Goal: Complete Application Form: Complete application form

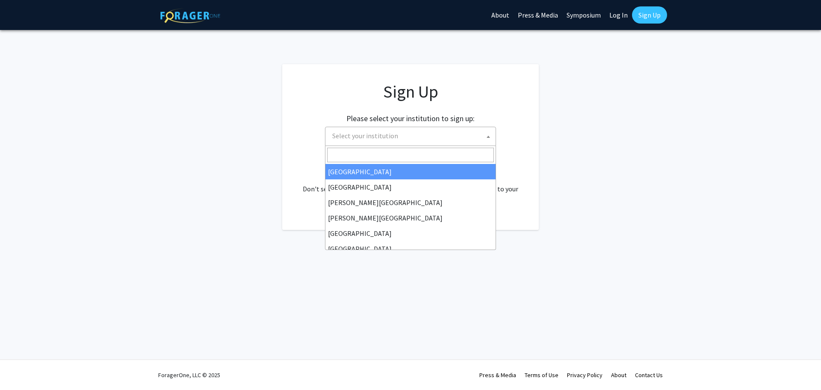
click at [393, 140] on span "Select your institution" at bounding box center [412, 136] width 167 height 18
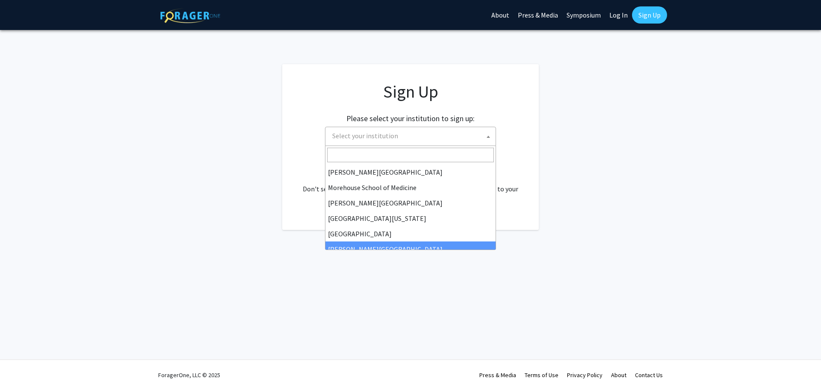
scroll to position [171, 0]
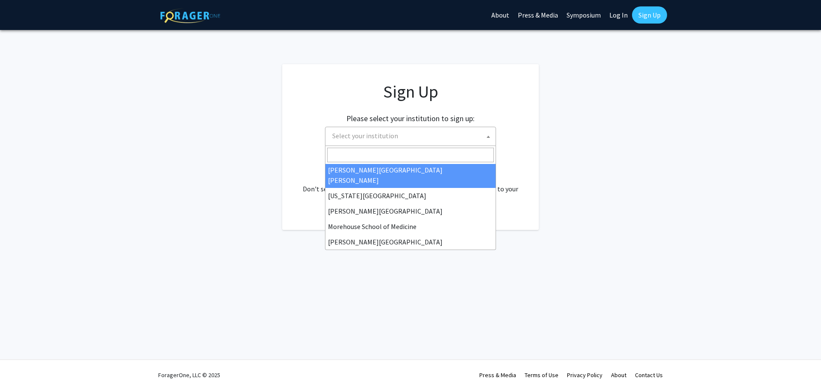
select select "1"
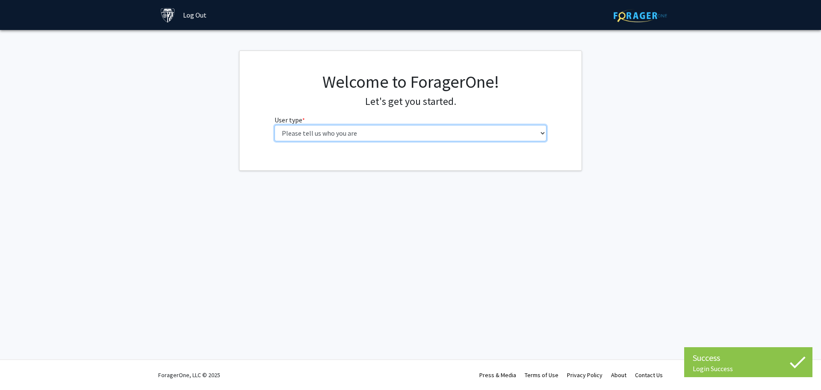
click at [402, 135] on select "Please tell us who you are Undergraduate Student Master's Student Doctoral Cand…" at bounding box center [411, 133] width 273 height 16
select select "2: masters"
click at [275, 125] on select "Please tell us who you are Undergraduate Student Master's Student Doctoral Cand…" at bounding box center [411, 133] width 273 height 16
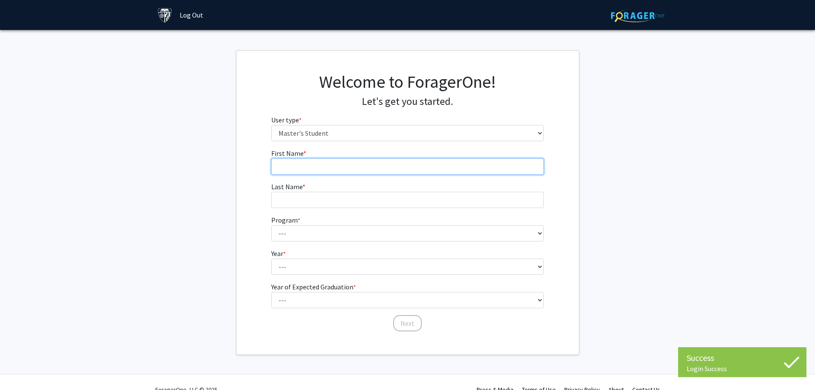
click at [423, 168] on input "First Name * required" at bounding box center [407, 166] width 273 height 16
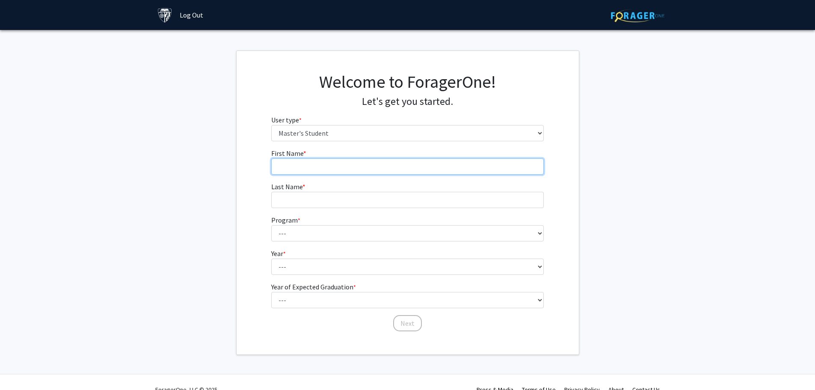
type input "Shunyu"
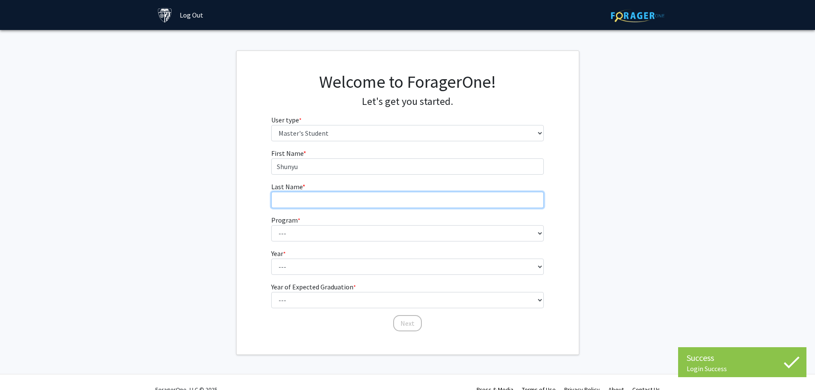
click at [317, 202] on input "Last Name * required" at bounding box center [407, 200] width 273 height 16
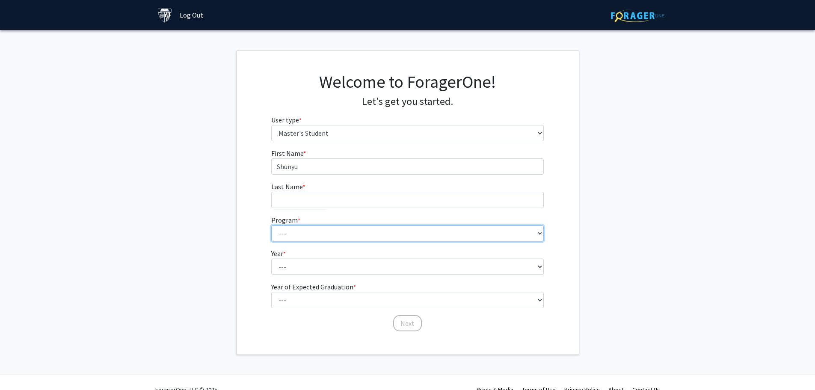
click at [305, 235] on select "--- Anatomy Education Applied and Computational Mathematics Applied Biomedical …" at bounding box center [407, 233] width 273 height 16
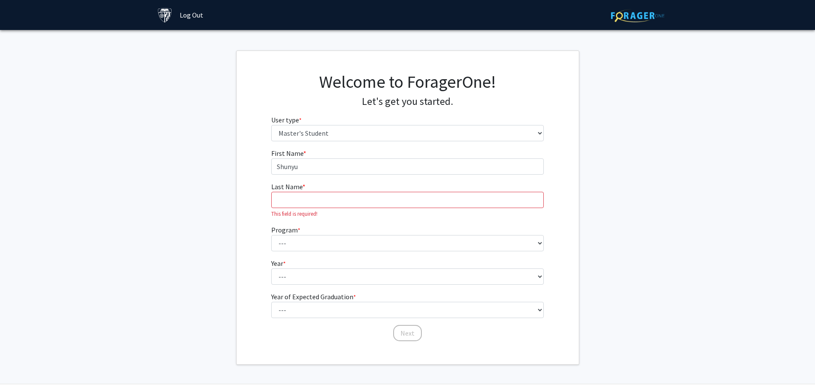
click at [216, 199] on fg-get-started "Welcome to ForagerOne! Let's get you started. User type * required Please tell …" at bounding box center [407, 207] width 815 height 314
click at [290, 198] on input "Last Name * required" at bounding box center [407, 200] width 273 height 16
type input "Tan"
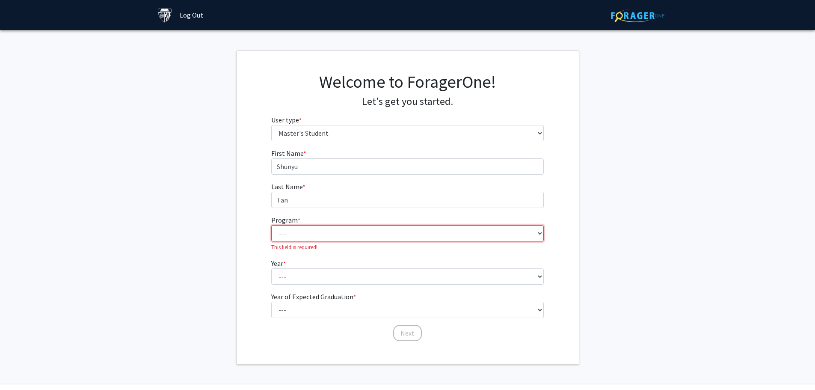
click at [299, 239] on select "--- Anatomy Education Applied and Computational Mathematics Applied Biomedical …" at bounding box center [407, 233] width 273 height 16
select select "109: 109"
click at [271, 225] on select "--- Anatomy Education Applied and Computational Mathematics Applied Biomedical …" at bounding box center [407, 233] width 273 height 16
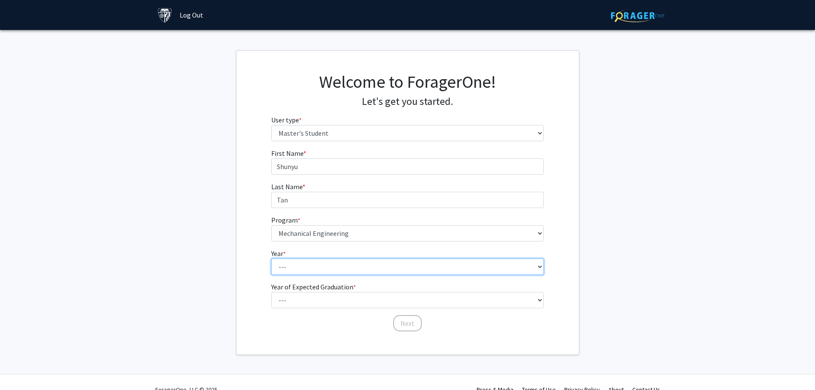
click at [352, 263] on select "--- First Year Second Year" at bounding box center [407, 266] width 273 height 16
select select "1: first_year"
click at [271, 258] on select "--- First Year Second Year" at bounding box center [407, 266] width 273 height 16
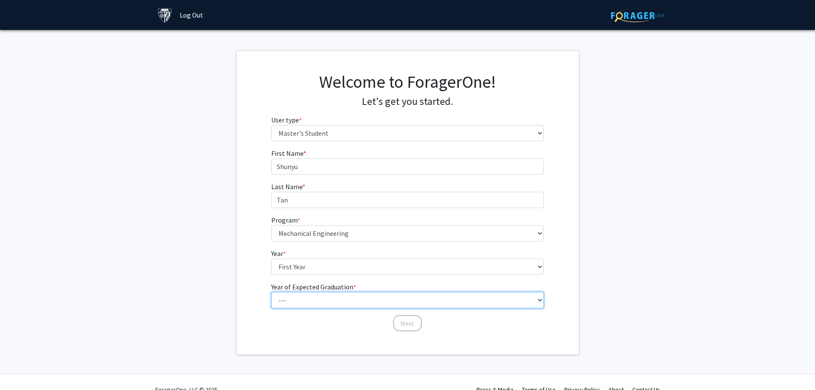
click at [339, 301] on select "--- 2025 2026 2027 2028 2029 2030 2031 2032 2033 2034" at bounding box center [407, 300] width 273 height 16
select select "3: 2027"
click at [271, 292] on select "--- 2025 2026 2027 2028 2029 2030 2031 2032 2033 2034" at bounding box center [407, 300] width 273 height 16
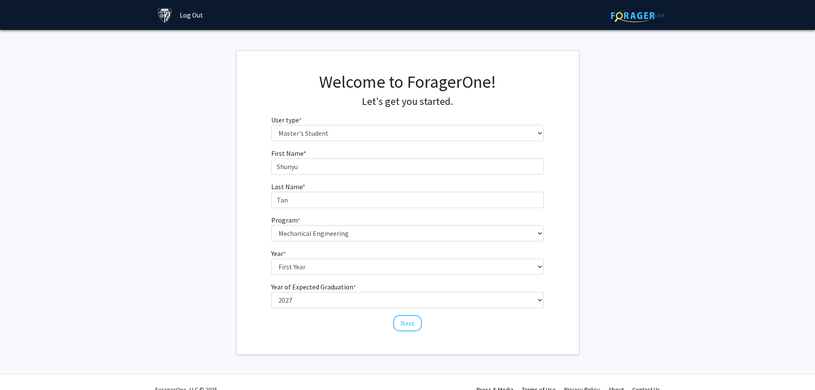
click at [464, 344] on div "Welcome to ForagerOne! Let's get you started. User type * required Please tell …" at bounding box center [408, 202] width 342 height 303
click at [410, 322] on button "Next" at bounding box center [407, 323] width 29 height 16
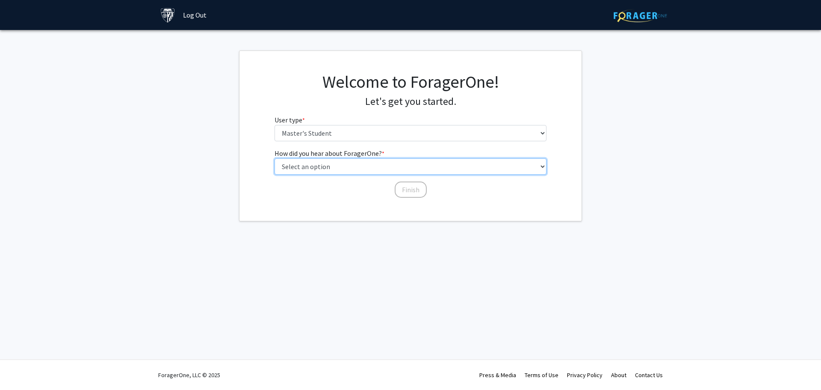
click at [353, 166] on select "Select an option Peer/student recommendation Faculty/staff recommendation Unive…" at bounding box center [411, 166] width 273 height 16
select select "3: university_website"
click at [275, 158] on select "Select an option Peer/student recommendation Faculty/staff recommendation Unive…" at bounding box center [411, 166] width 273 height 16
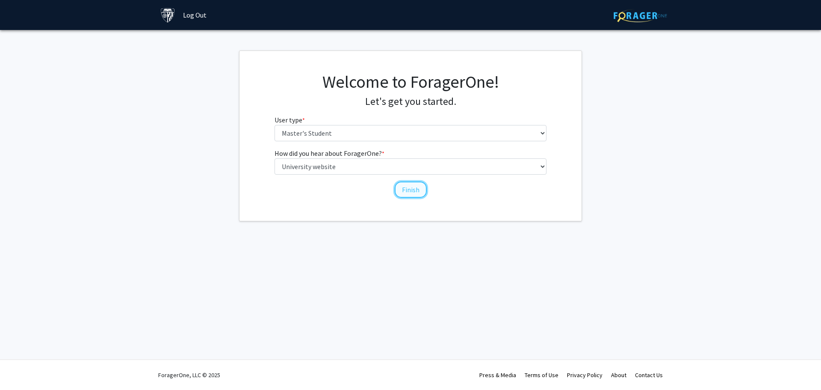
click at [401, 188] on button "Finish" at bounding box center [411, 189] width 32 height 16
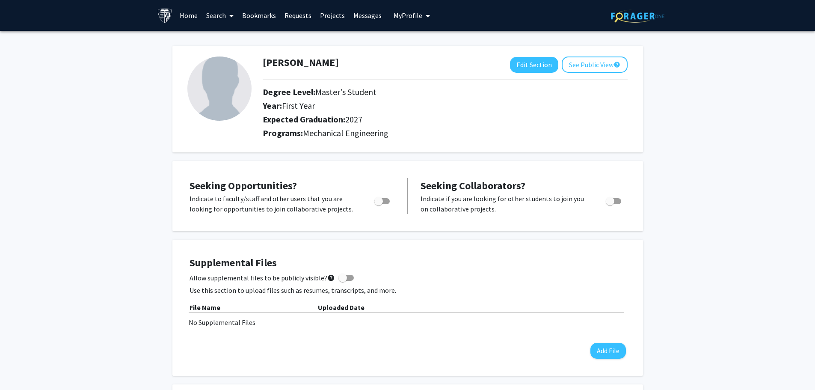
click at [380, 202] on span "Toggle" at bounding box center [378, 201] width 9 height 9
click at [379, 204] on input "Are you actively seeking opportunities?" at bounding box center [378, 204] width 0 height 0
checkbox input "true"
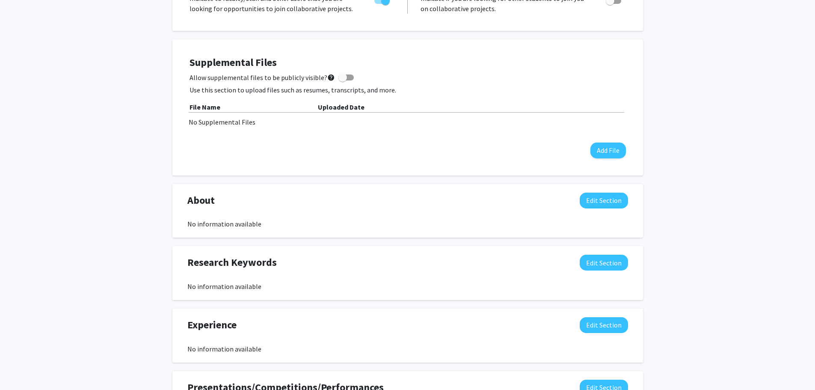
scroll to position [199, 0]
